Goal: Task Accomplishment & Management: Manage account settings

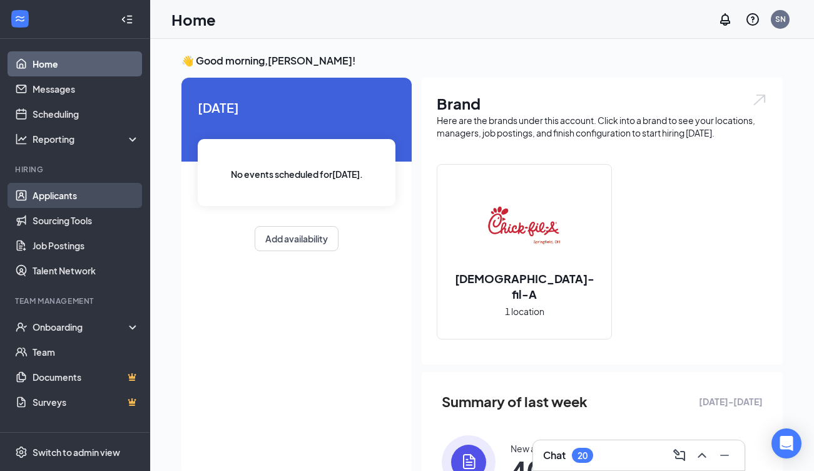
click at [78, 193] on link "Applicants" at bounding box center [86, 195] width 107 height 25
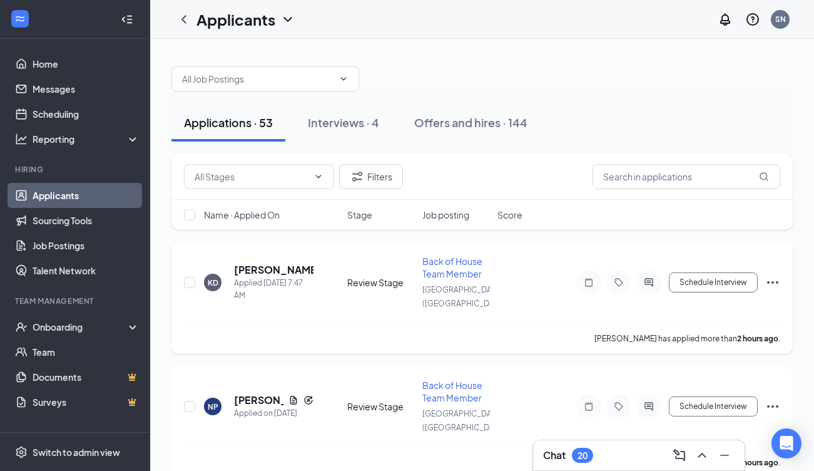
click at [283, 263] on h5 "[PERSON_NAME]" at bounding box center [274, 270] width 80 height 14
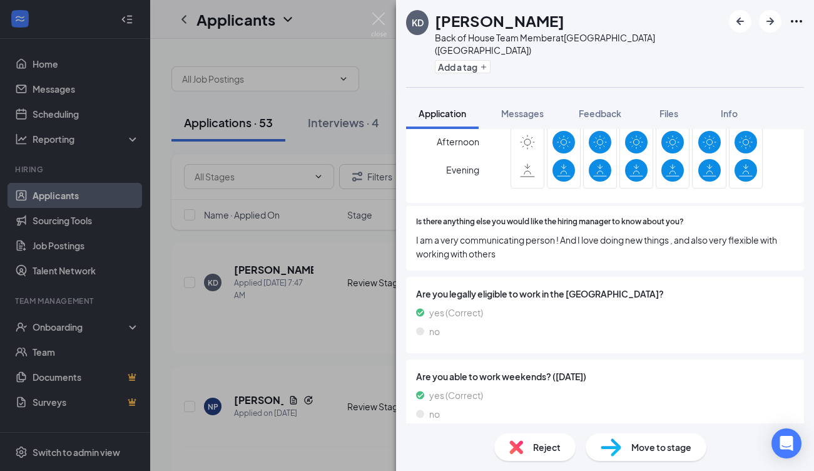
scroll to position [964, 0]
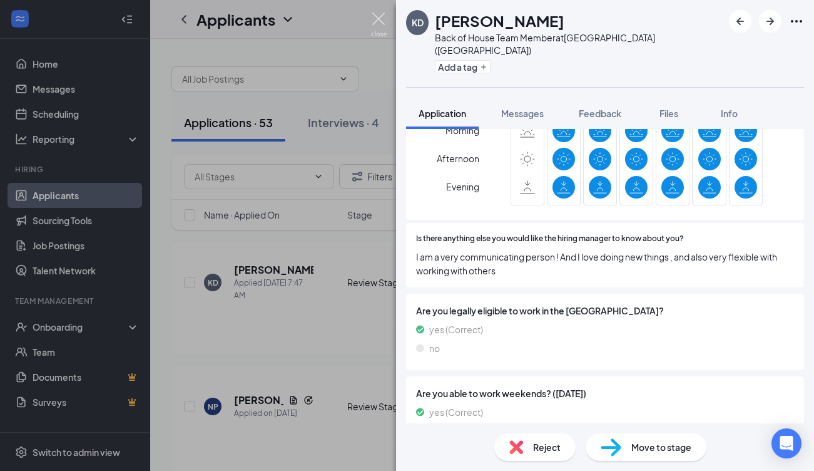
click at [379, 32] on img at bounding box center [379, 25] width 16 height 24
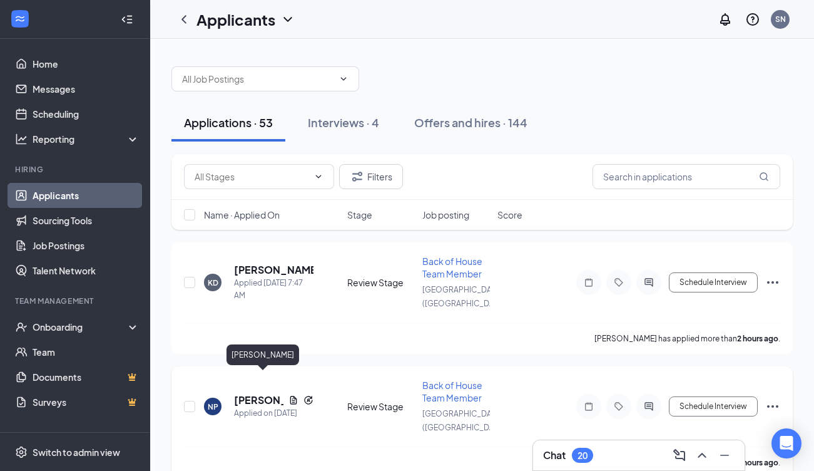
click at [253, 393] on h5 "[PERSON_NAME]" at bounding box center [258, 400] width 49 height 14
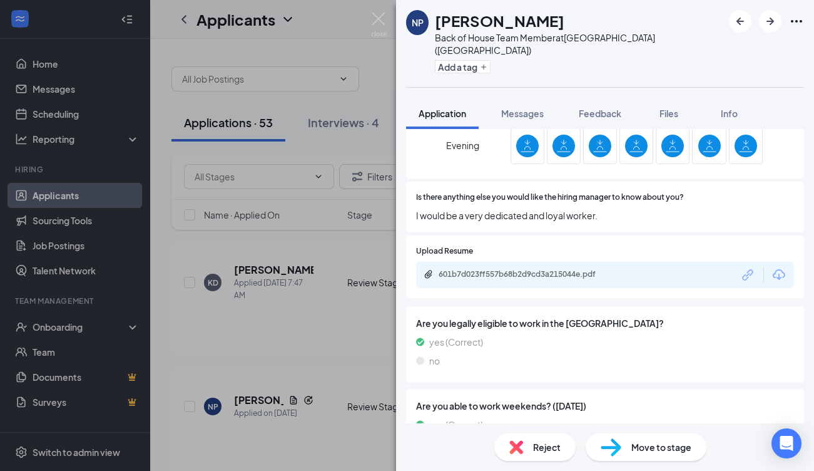
scroll to position [1067, 0]
click at [778, 23] on icon "ArrowRight" at bounding box center [770, 21] width 15 height 15
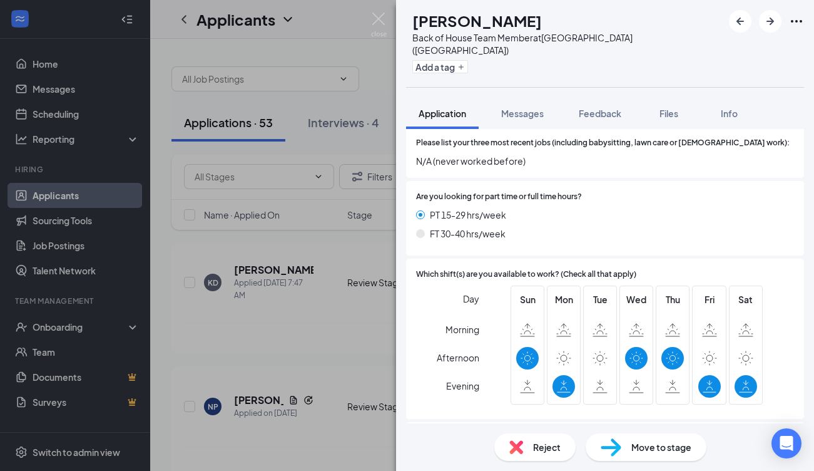
scroll to position [842, 0]
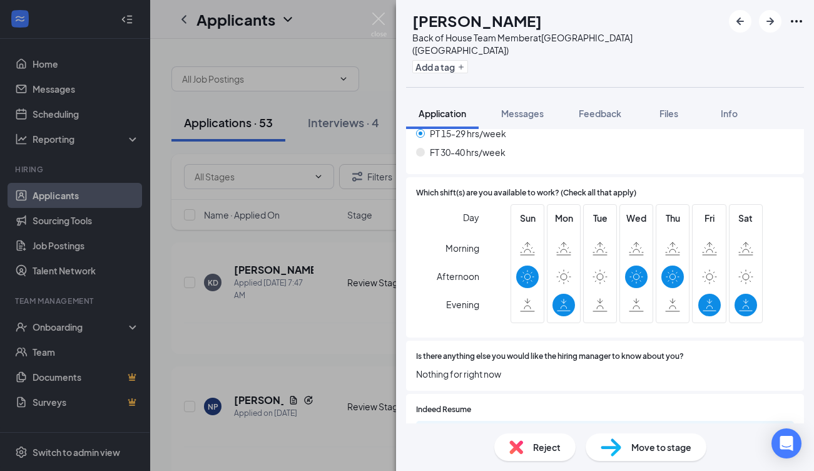
click at [557, 449] on span "Reject" at bounding box center [547, 447] width 28 height 14
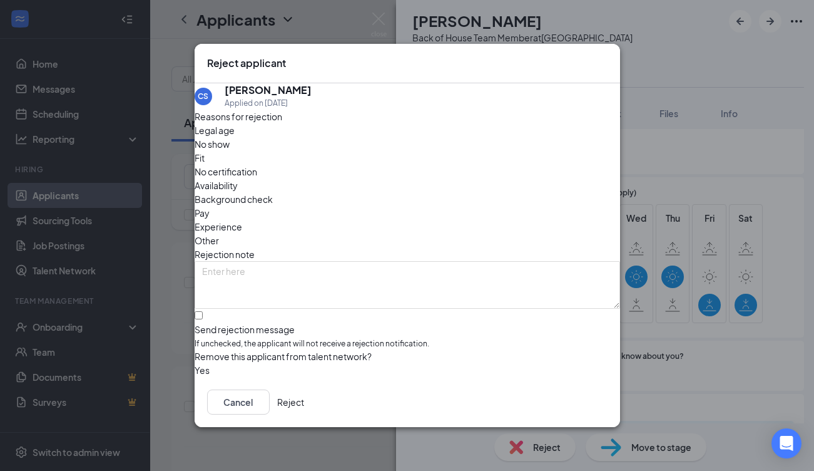
click at [304, 323] on div "Send rejection message" at bounding box center [408, 329] width 426 height 13
click at [203, 311] on input "Send rejection message If unchecked, the applicant will not receive a rejection…" at bounding box center [199, 315] width 8 height 8
checkbox input "true"
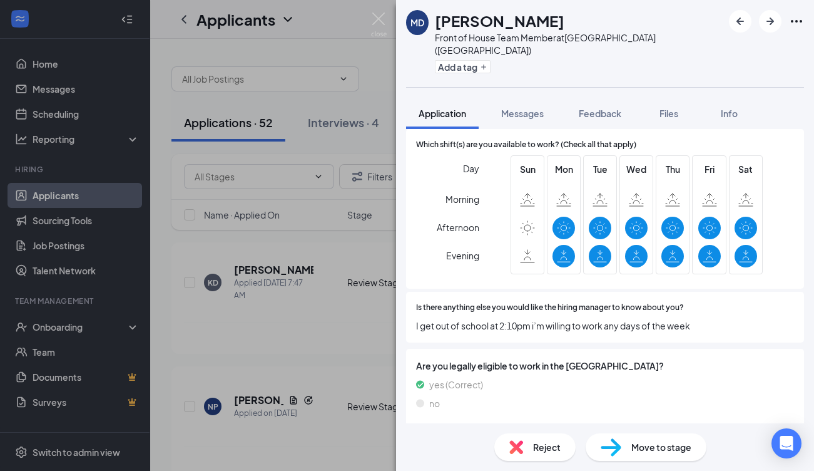
scroll to position [922, 0]
click at [768, 25] on icon "ArrowRight" at bounding box center [770, 21] width 15 height 15
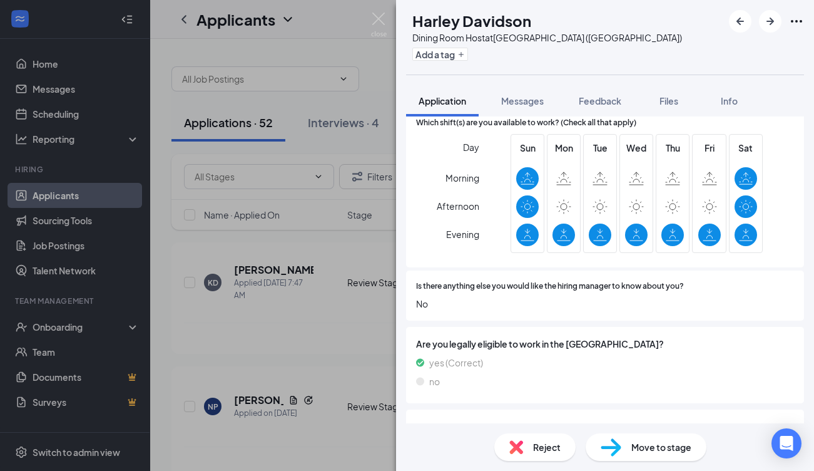
scroll to position [872, 0]
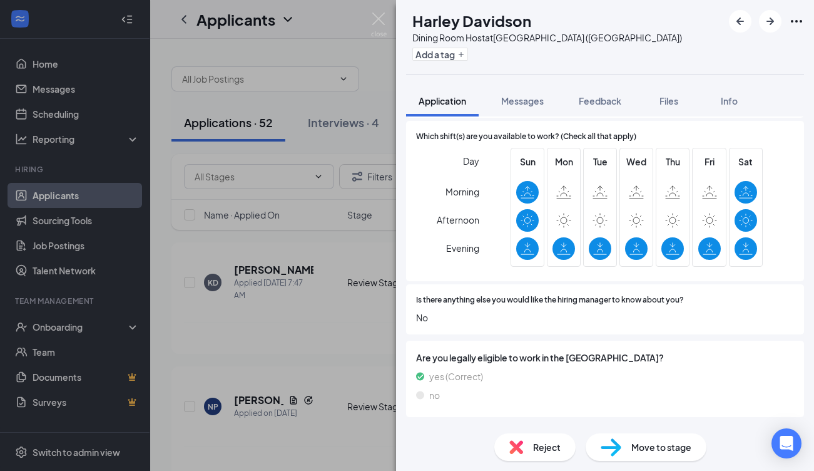
click at [530, 439] on div "Reject" at bounding box center [535, 447] width 81 height 28
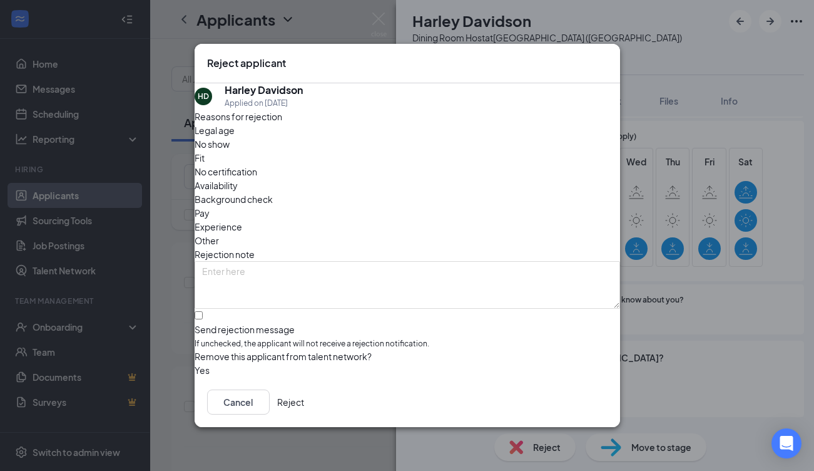
click at [384, 338] on span "If unchecked, the applicant will not receive a rejection notification." at bounding box center [408, 344] width 426 height 12
click at [203, 313] on input "Send rejection message If unchecked, the applicant will not receive a rejection…" at bounding box center [199, 315] width 8 height 8
checkbox input "true"
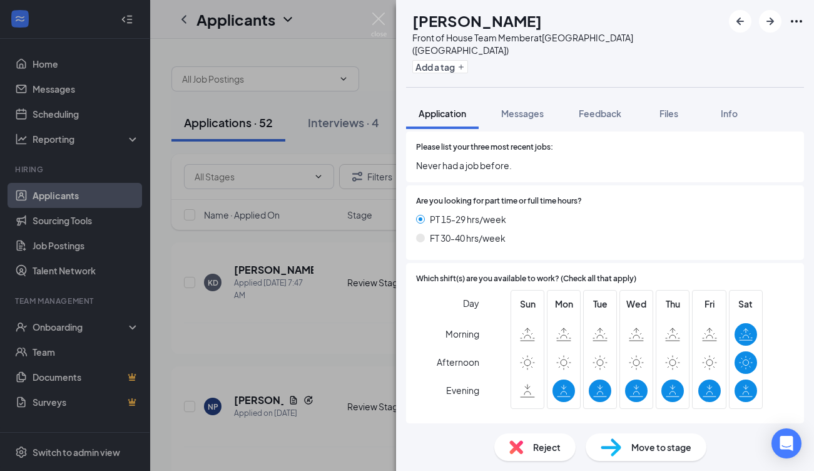
scroll to position [757, 0]
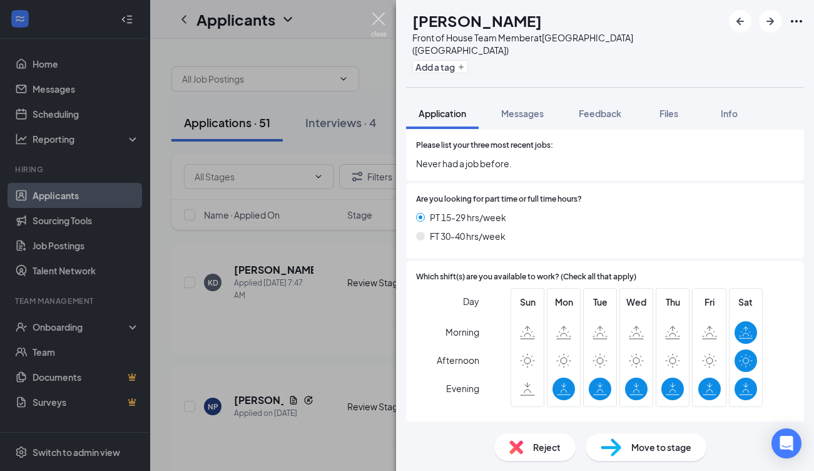
click at [374, 24] on img at bounding box center [379, 25] width 16 height 24
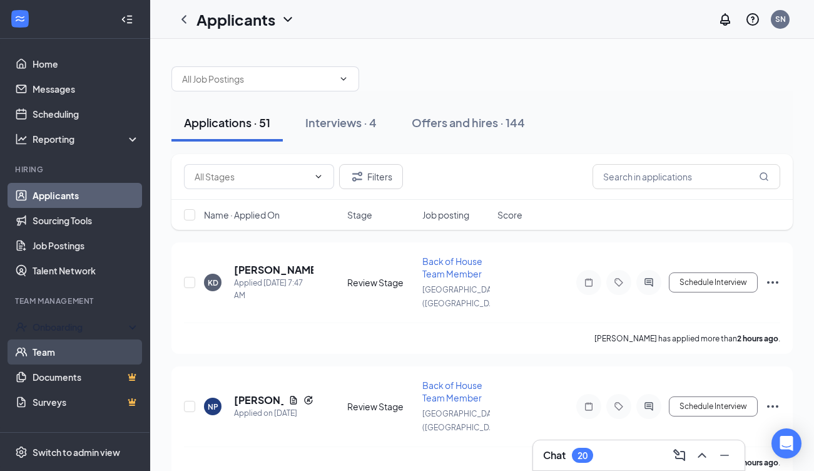
click at [61, 351] on link "Team" at bounding box center [86, 351] width 107 height 25
